Goal: Task Accomplishment & Management: Complete application form

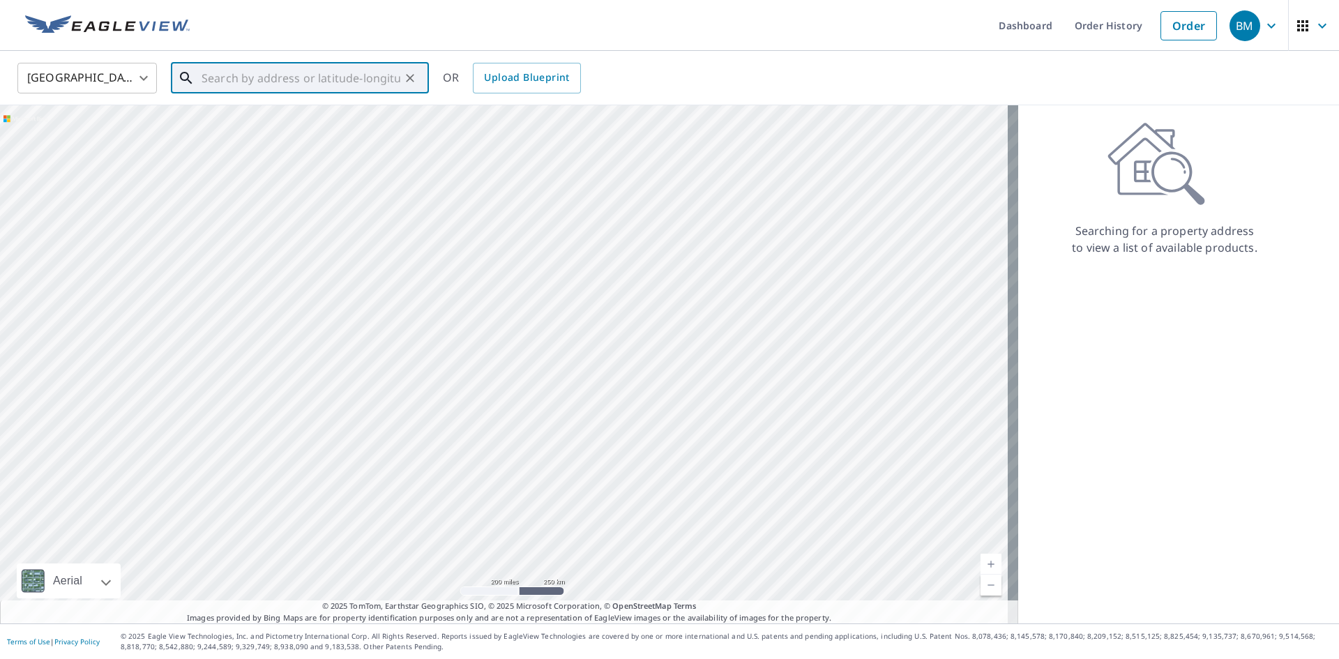
click at [340, 77] on input "text" at bounding box center [301, 78] width 199 height 39
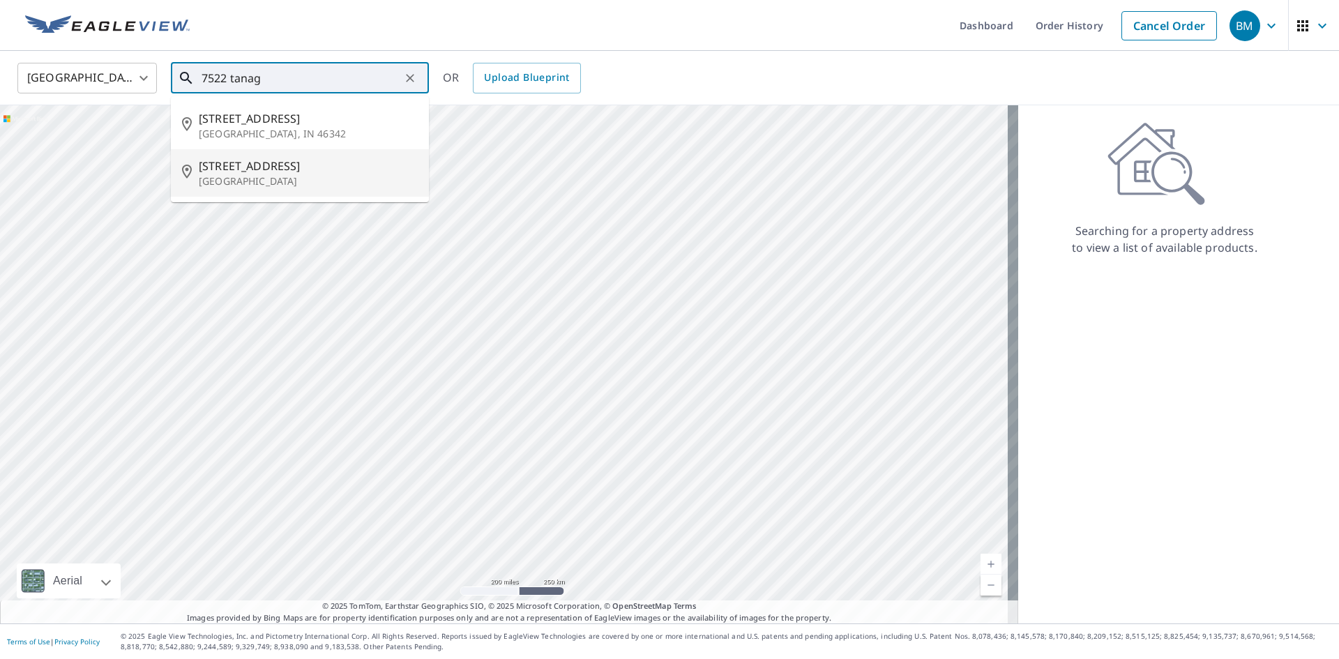
click at [247, 171] on span "[STREET_ADDRESS]" at bounding box center [308, 166] width 219 height 17
type input "[STREET_ADDRESS]"
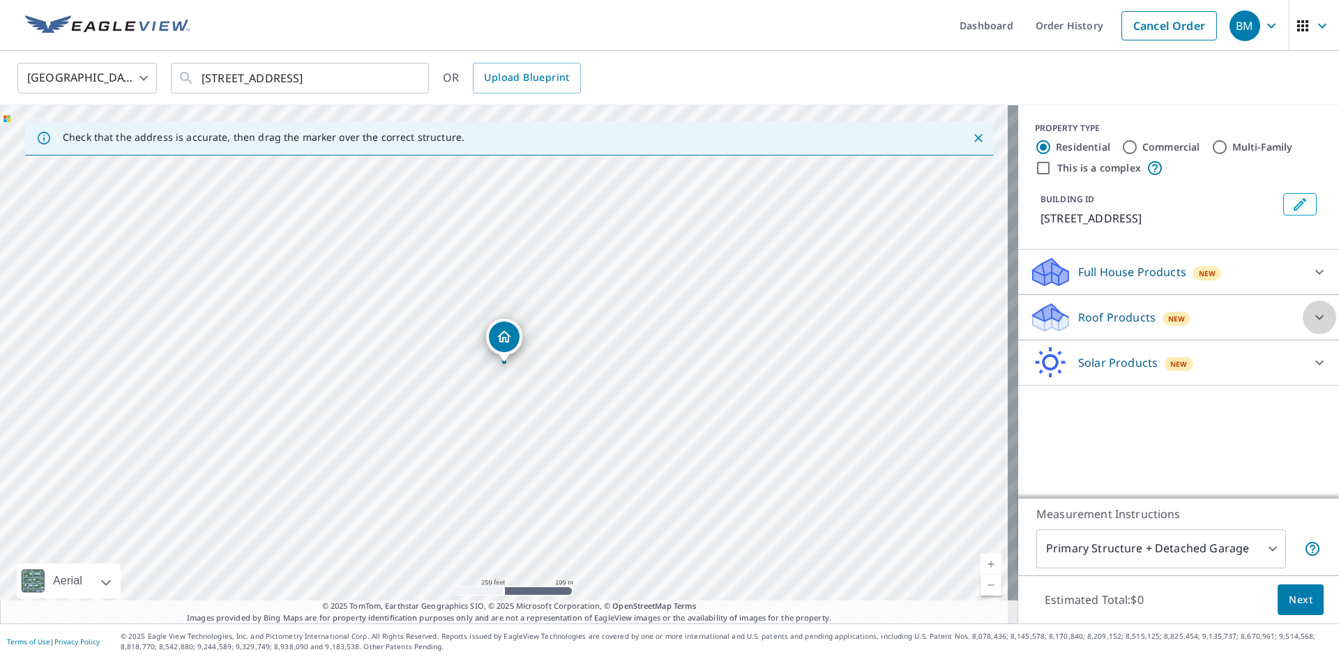
click at [1302, 317] on div at bounding box center [1318, 317] width 33 height 33
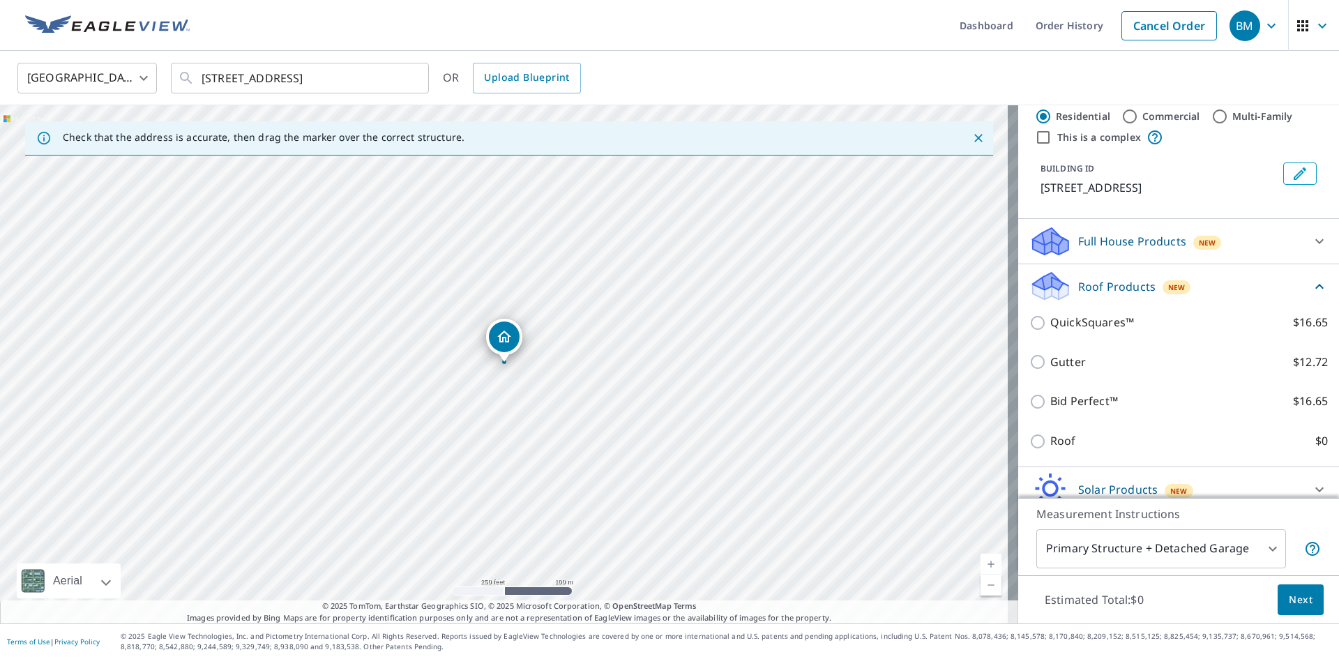
scroll to position [45, 0]
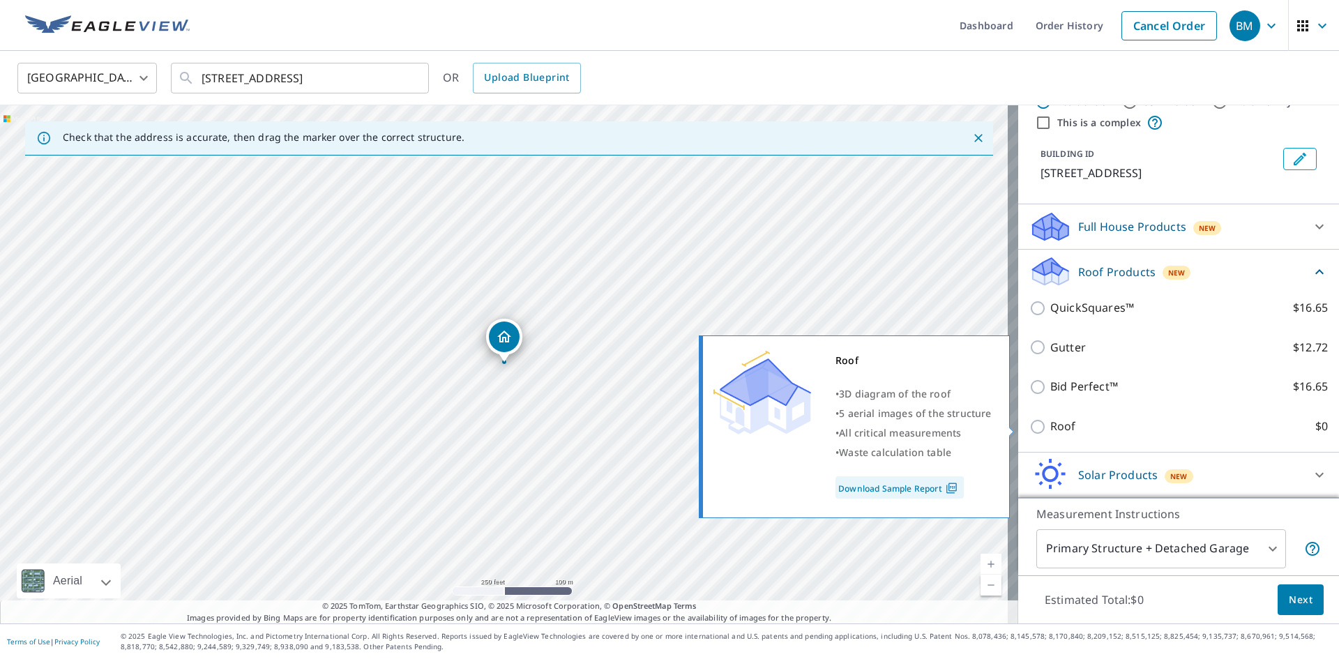
click at [1031, 422] on input "Roof $0" at bounding box center [1039, 426] width 21 height 17
checkbox input "true"
type input "3"
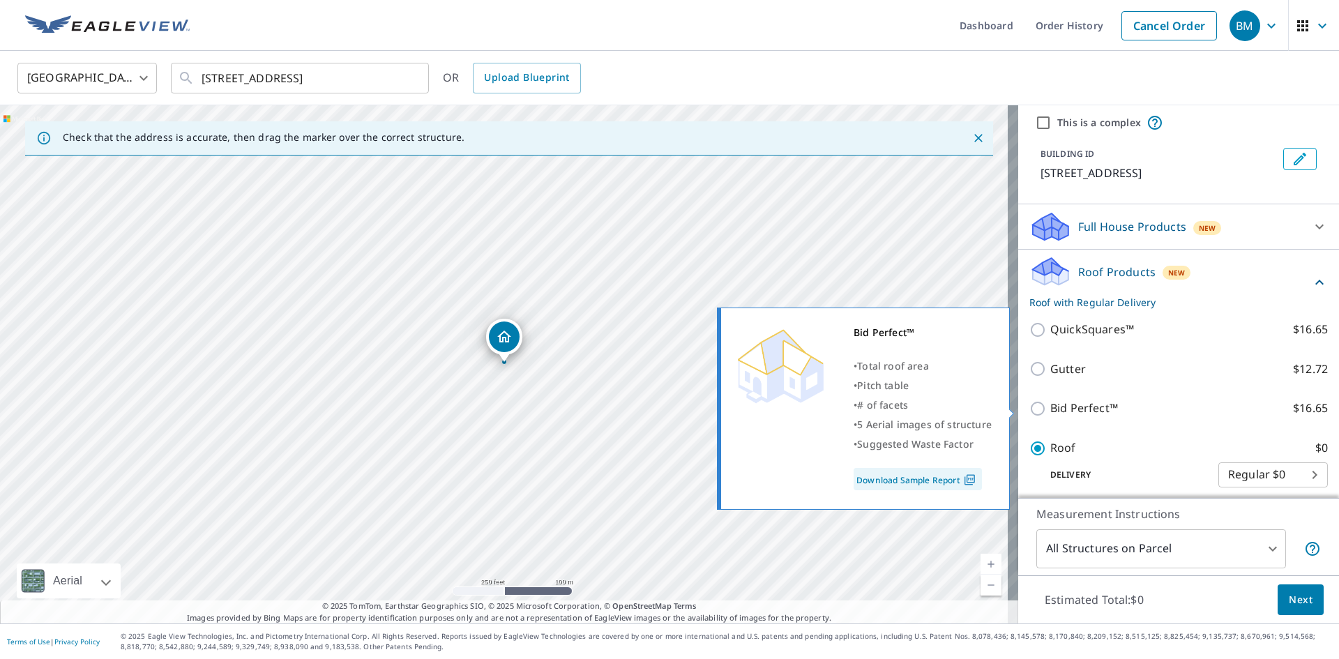
scroll to position [60, 0]
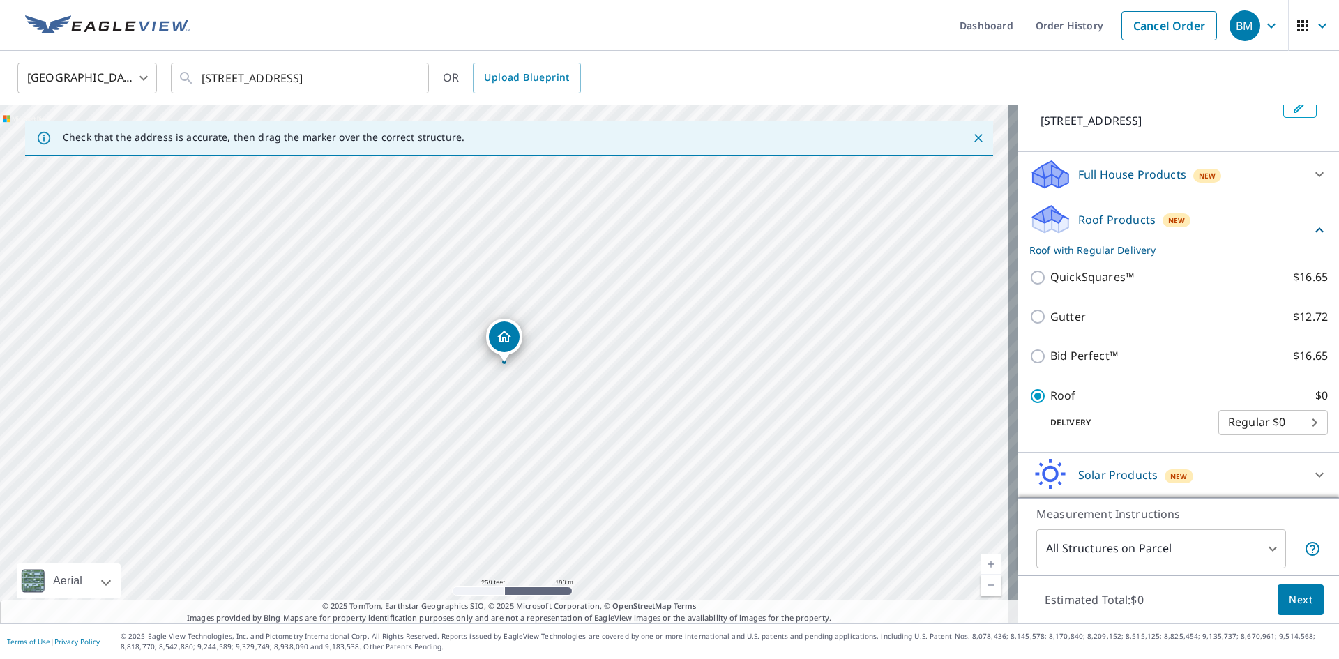
click at [1292, 602] on span "Next" at bounding box center [1301, 599] width 24 height 17
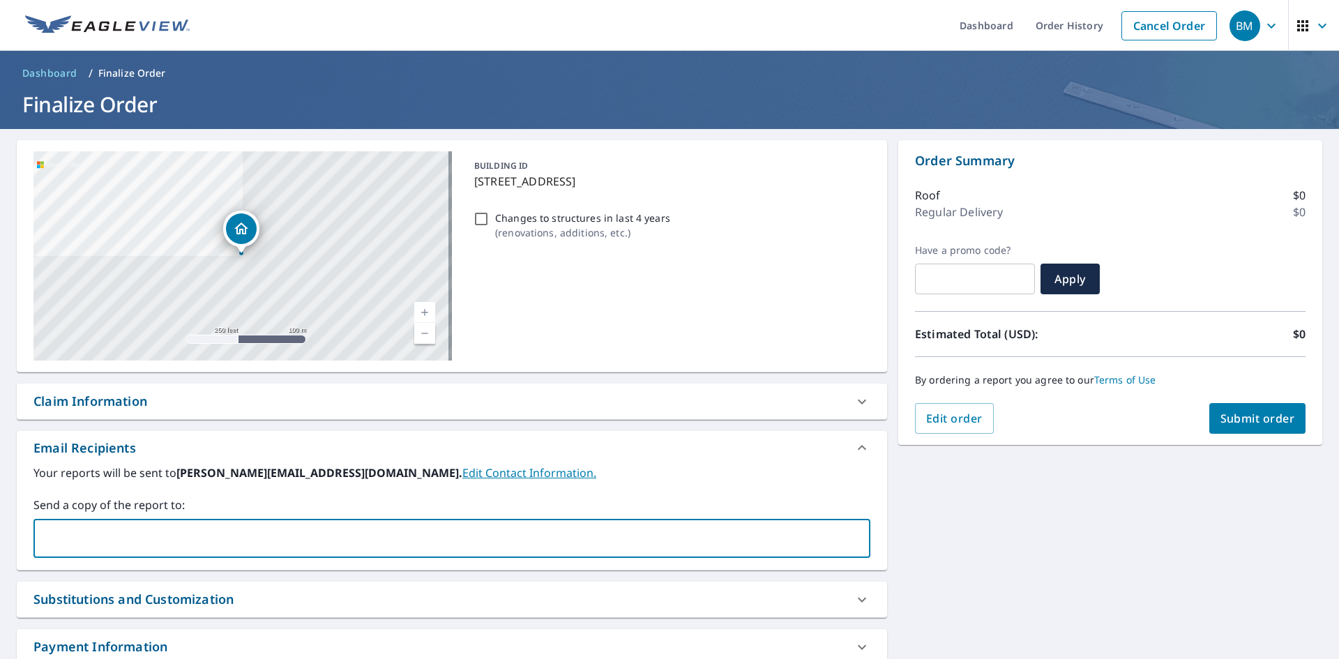
click at [206, 533] on input "text" at bounding box center [441, 538] width 803 height 26
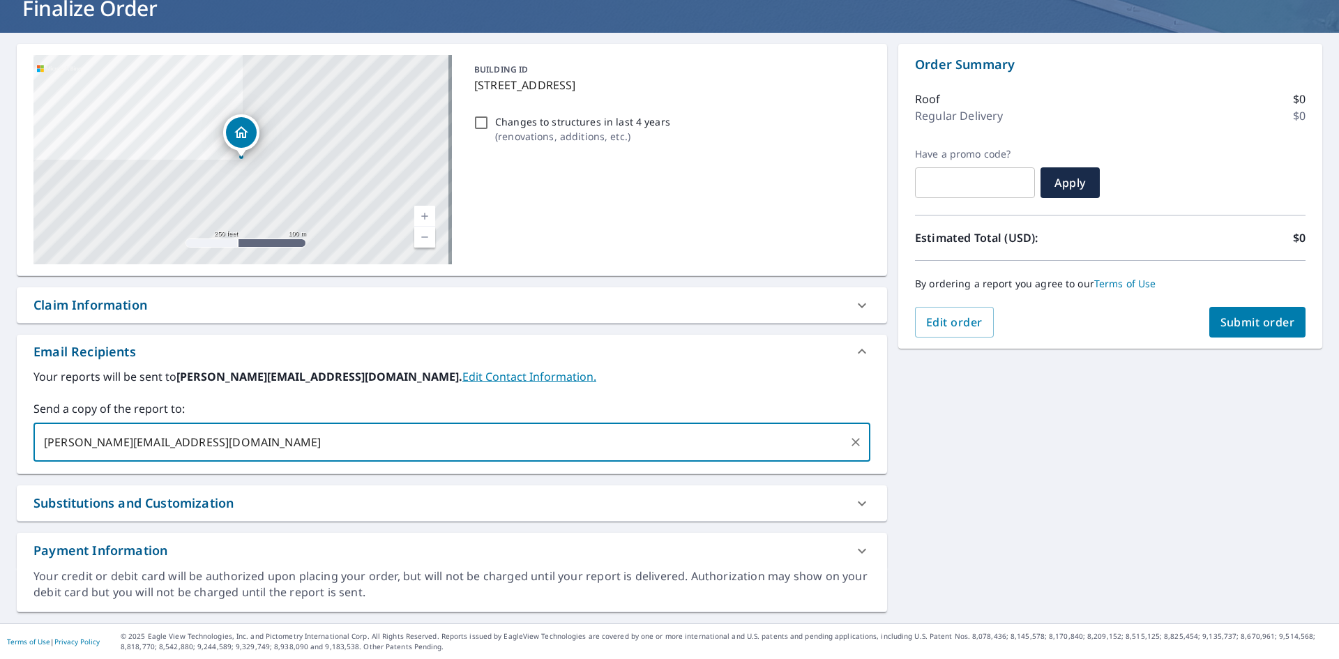
type input "[PERSON_NAME][EMAIL_ADDRESS][DOMAIN_NAME]"
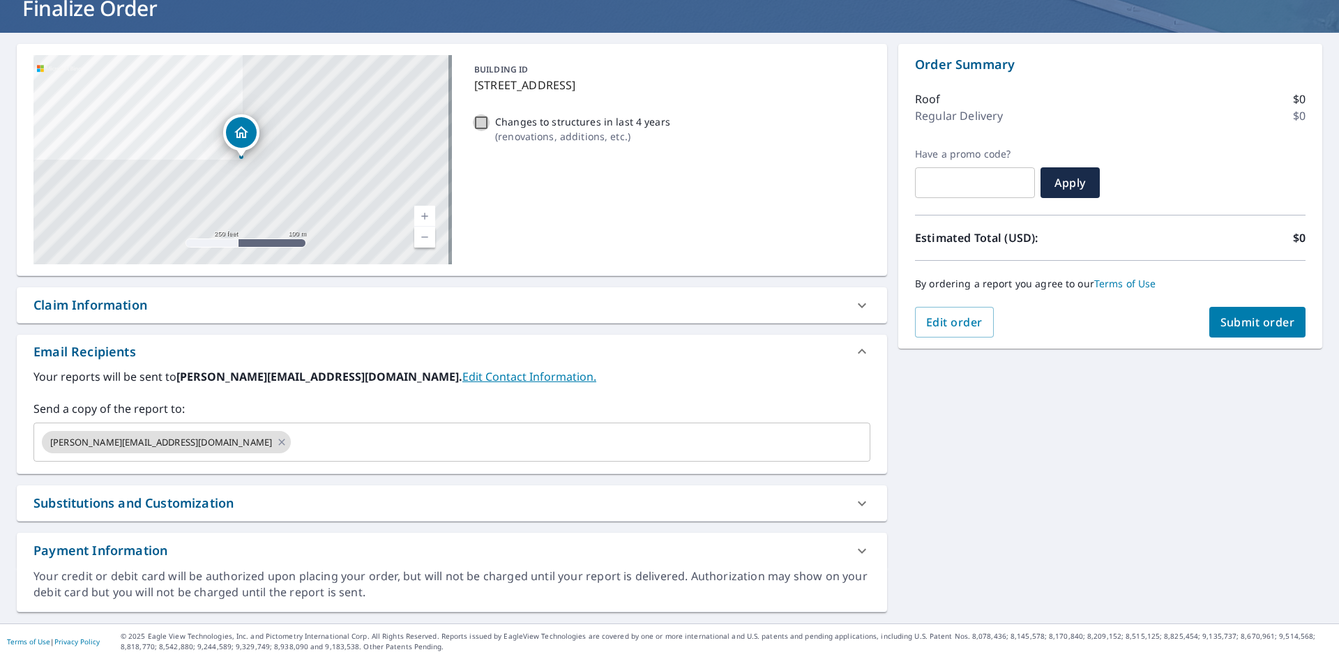
click at [478, 121] on input "Changes to structures in last 4 years ( renovations, additions, etc. )" at bounding box center [481, 122] width 17 height 17
checkbox input "true"
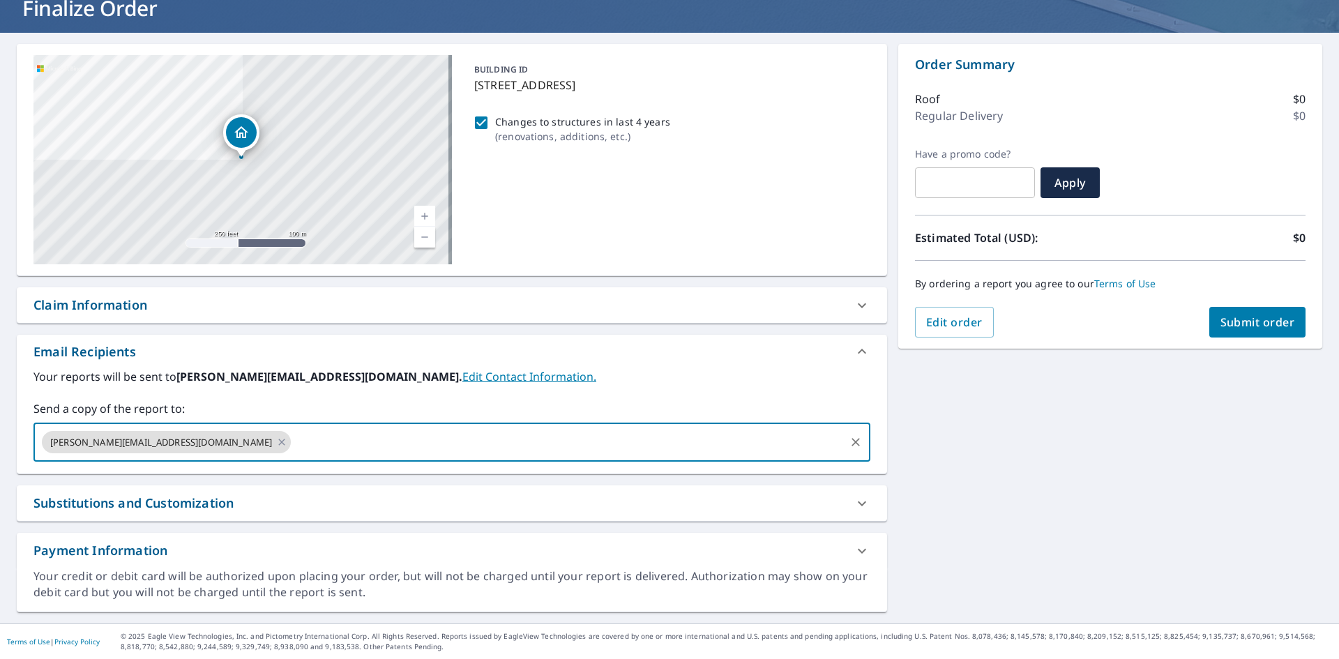
click at [293, 442] on input "text" at bounding box center [568, 442] width 550 height 26
type input "[EMAIL_ADDRESS][DOMAIN_NAME]"
click at [986, 425] on div "[STREET_ADDRESS] Aerial Road A standard road map Aerial A detailed look from ab…" at bounding box center [669, 328] width 1339 height 591
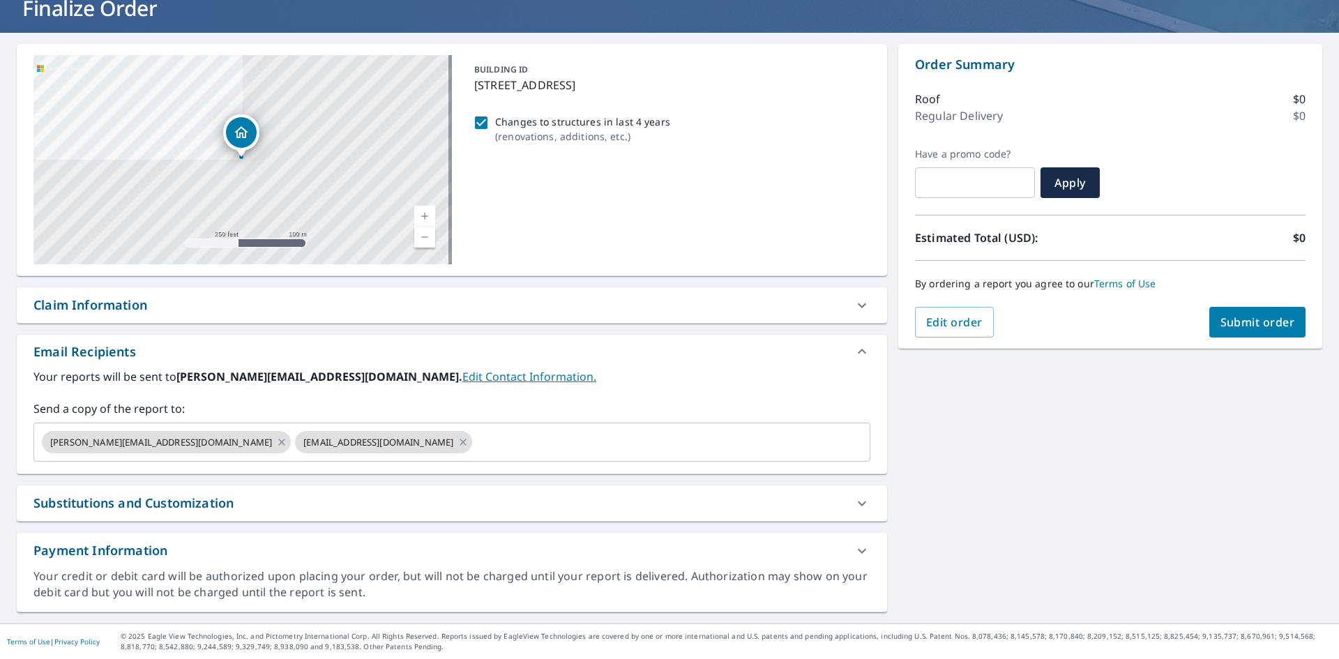
click at [1252, 319] on span "Submit order" at bounding box center [1257, 321] width 75 height 15
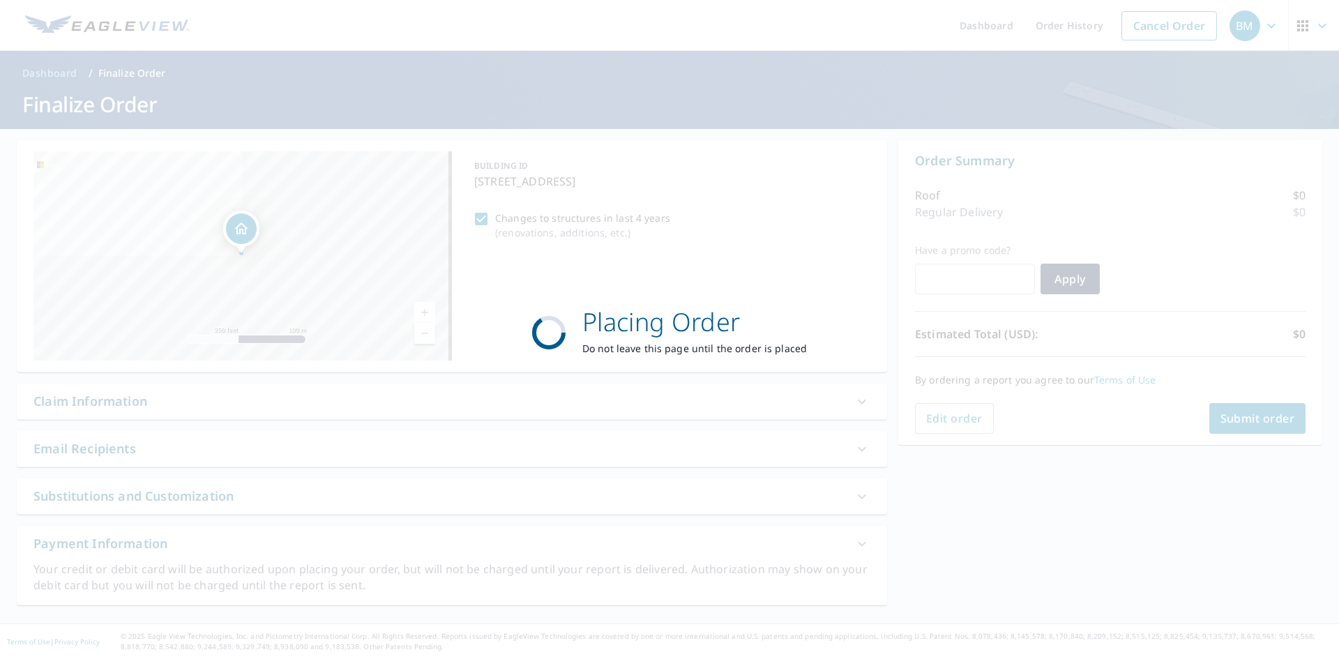
scroll to position [0, 0]
